Goal: Navigation & Orientation: Find specific page/section

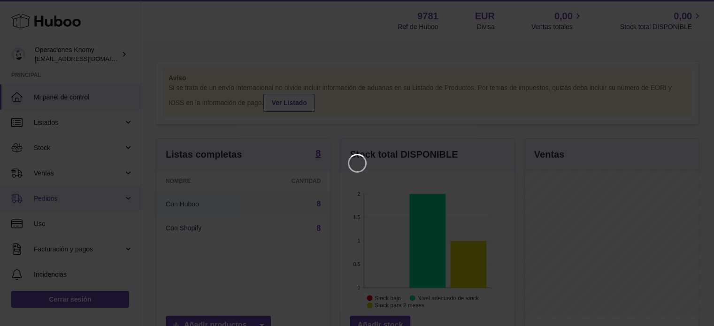
scroll to position [146, 176]
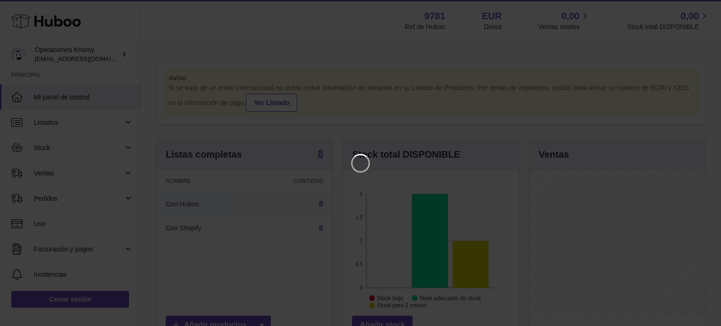
click at [84, 142] on iframe at bounding box center [360, 163] width 683 height 289
click at [692, 10] on icon "Close" at bounding box center [696, 8] width 11 height 11
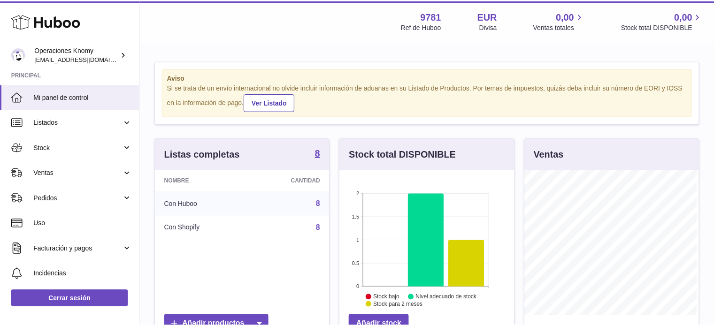
scroll to position [468987, 468959]
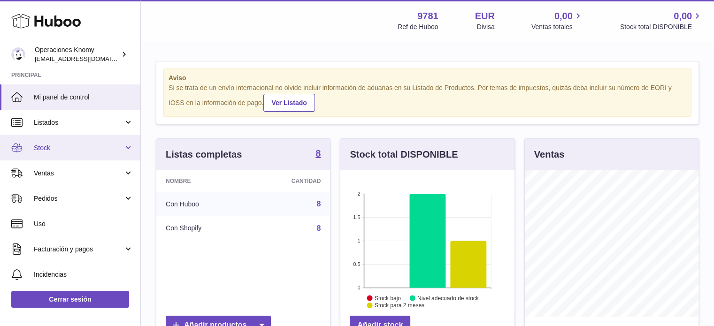
click at [85, 152] on link "Stock" at bounding box center [70, 147] width 140 height 25
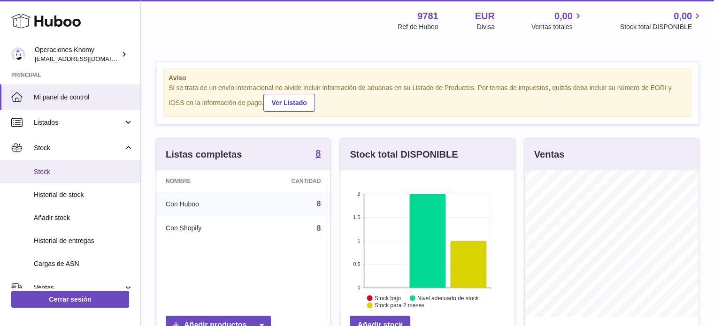
click at [69, 174] on span "Stock" at bounding box center [83, 171] width 99 height 9
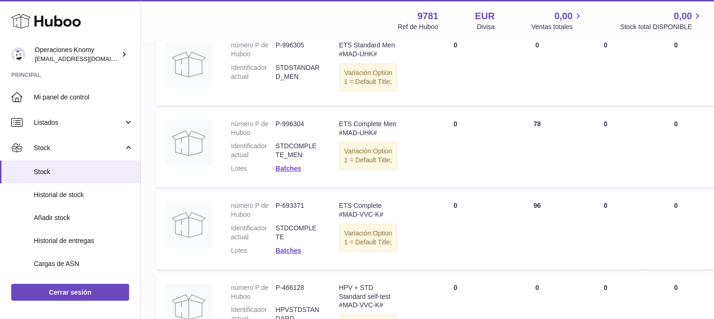
scroll to position [188, 0]
